Goal: Navigation & Orientation: Go to known website

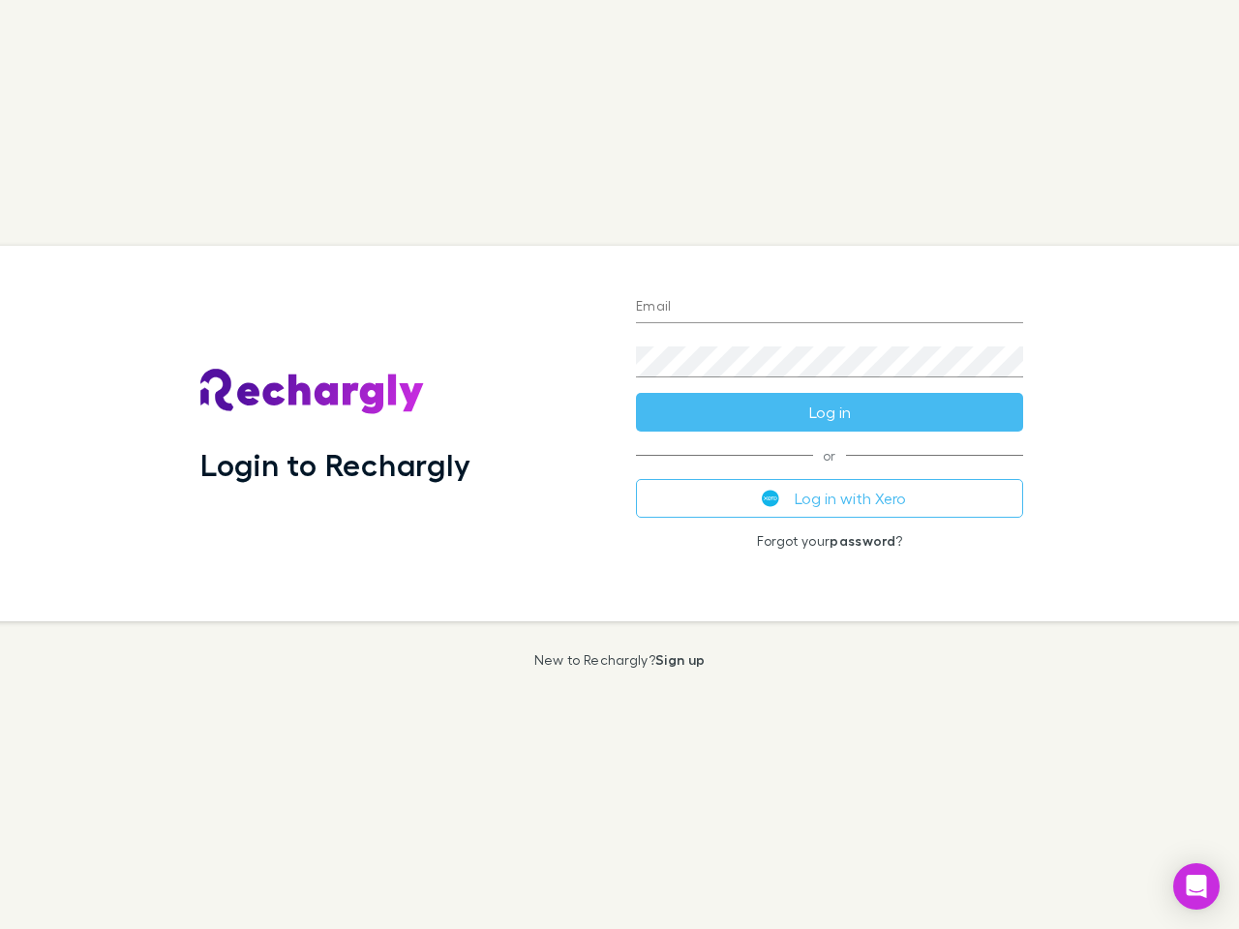
click at [620, 465] on div "Login to Rechargly" at bounding box center [403, 434] width 436 height 376
click at [830, 308] on input "Email" at bounding box center [829, 307] width 387 height 31
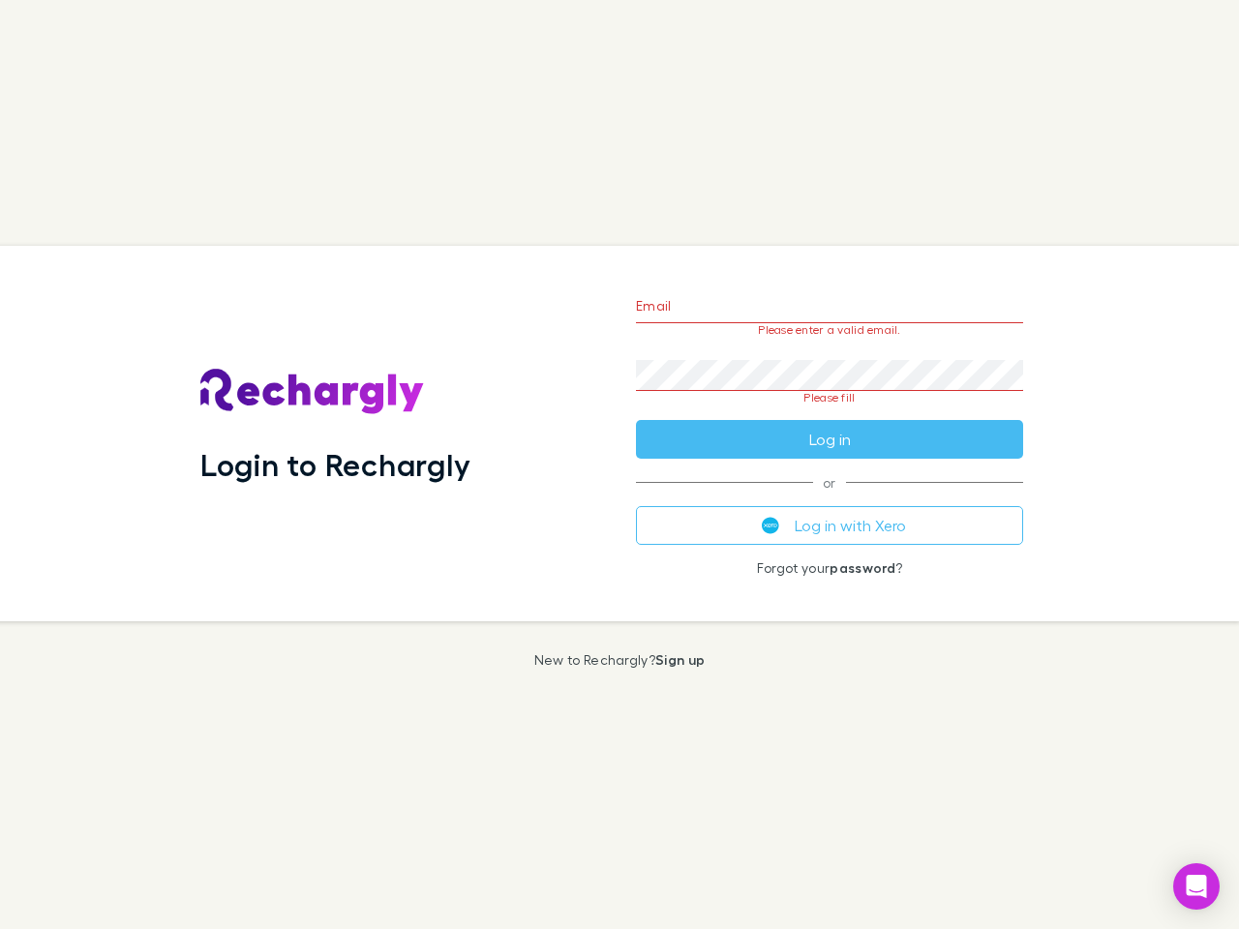
click at [830, 412] on form "Email Please enter a valid email. Password Please fill Log in" at bounding box center [829, 368] width 387 height 182
click at [830, 499] on div "Email Please enter a valid email. Password Please fill Log in or Log in with Xe…" at bounding box center [830, 434] width 418 height 376
click at [1197, 887] on icon "Open Intercom Messenger" at bounding box center [1197, 886] width 20 height 23
